Goal: Task Accomplishment & Management: Use online tool/utility

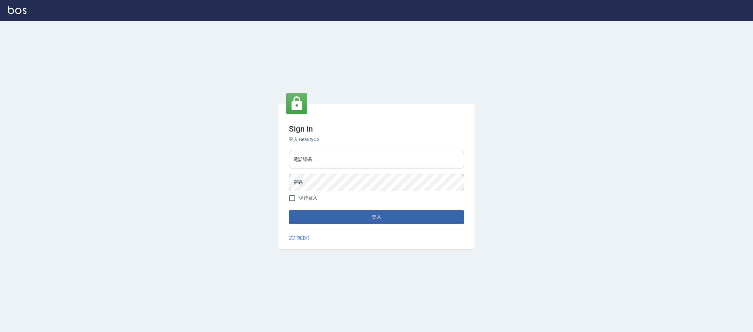
click at [353, 167] on input "電話號碼" at bounding box center [376, 160] width 175 height 18
type input "0225158181"
click at [321, 193] on form "電話號碼 [PHONE_NUMBER] 電話號碼 密碼 密碼 保持登入 登入" at bounding box center [376, 186] width 175 height 76
click at [289, 210] on button "登入" at bounding box center [376, 217] width 175 height 14
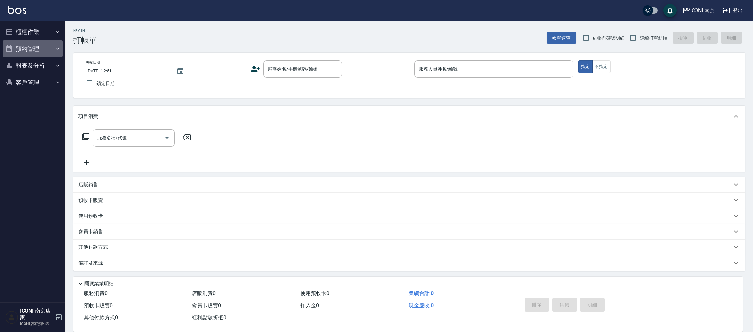
click at [32, 42] on button "預約管理" at bounding box center [33, 49] width 60 height 17
click at [36, 30] on button "櫃檯作業" at bounding box center [33, 32] width 60 height 17
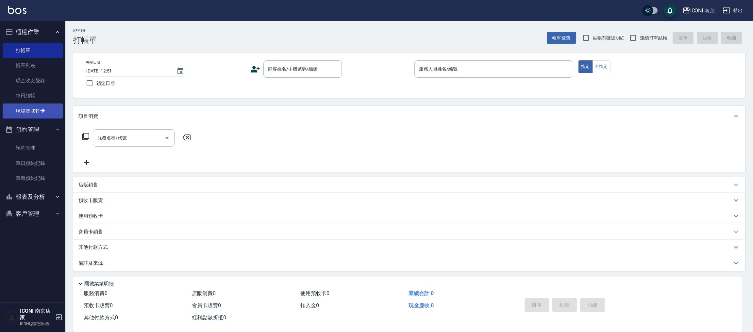
click at [39, 112] on link "現場電腦打卡" at bounding box center [33, 111] width 60 height 15
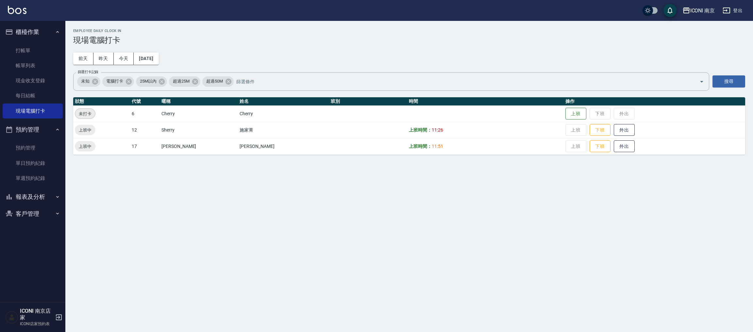
click at [572, 111] on td "上班 下班 外出" at bounding box center [654, 114] width 181 height 16
click at [566, 115] on button "上班" at bounding box center [575, 113] width 21 height 11
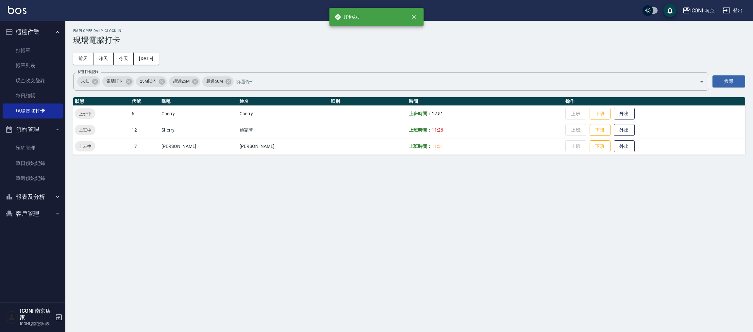
click at [429, 222] on div "Employee Daily Clock In 現場電腦打卡 [DATE] [DATE] [DATE] [DATE] 篩選打卡記錄 未知 電腦打卡 25M以內…" at bounding box center [376, 166] width 753 height 332
